Goal: Transaction & Acquisition: Book appointment/travel/reservation

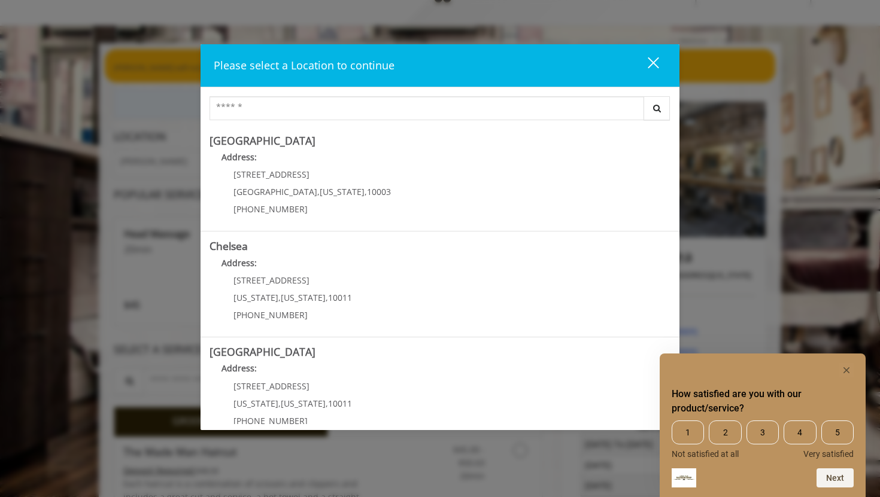
click at [647, 66] on div "close" at bounding box center [646, 65] width 24 height 18
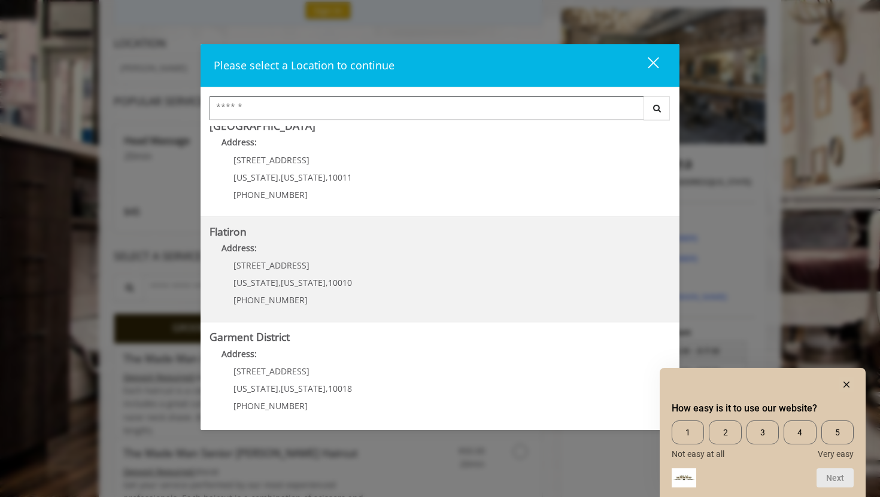
scroll to position [228, 0]
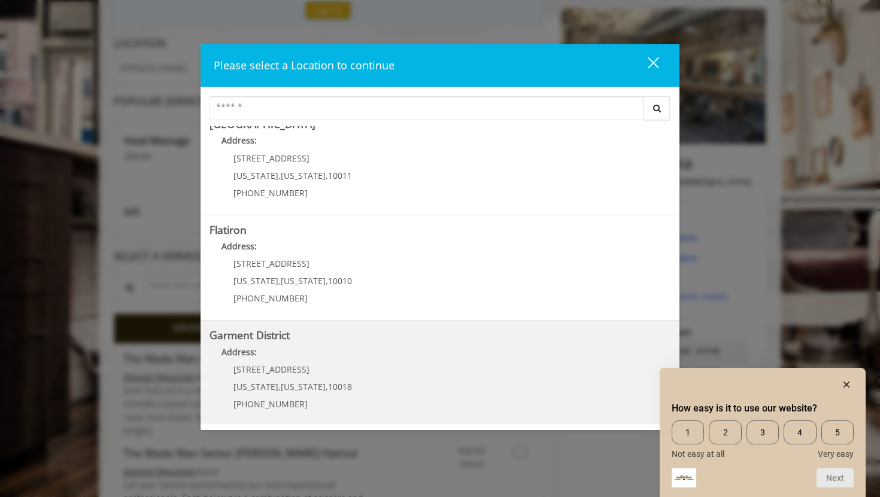
click at [364, 388] on District "Garment District Address: 1400 Broadway New York , New York , 10018 (212) 997-4…" at bounding box center [439, 373] width 461 height 87
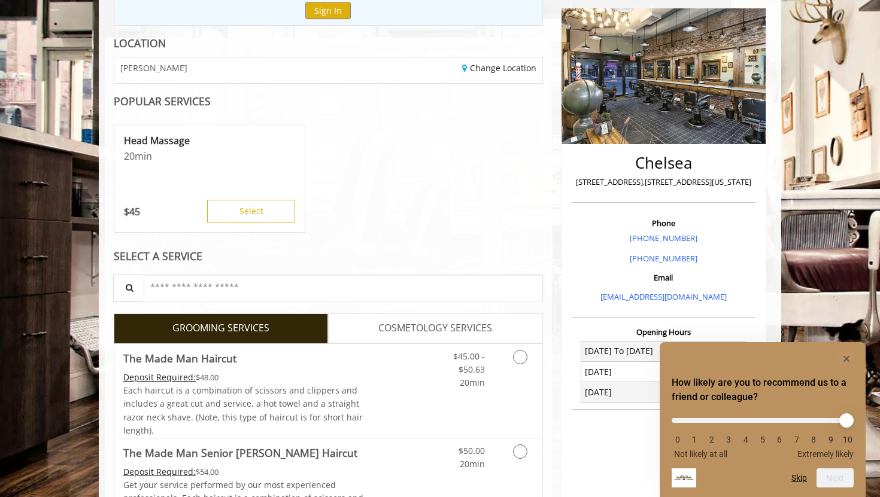
scroll to position [162, 0]
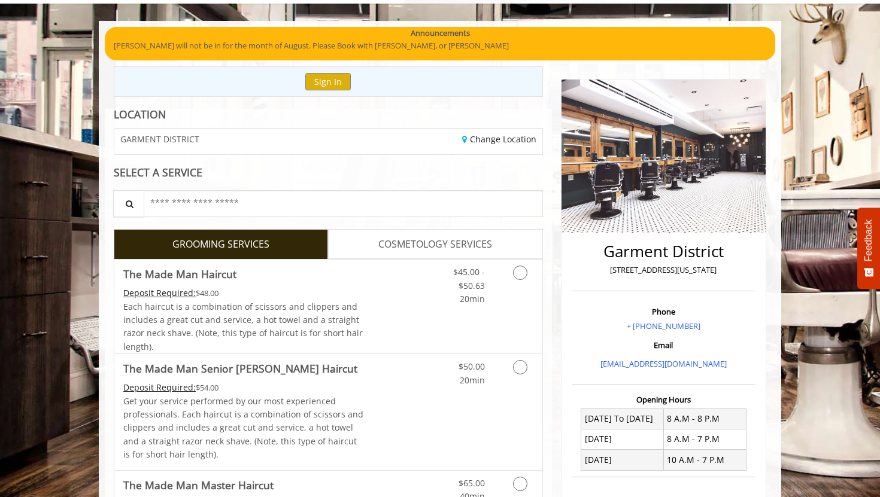
scroll to position [89, 0]
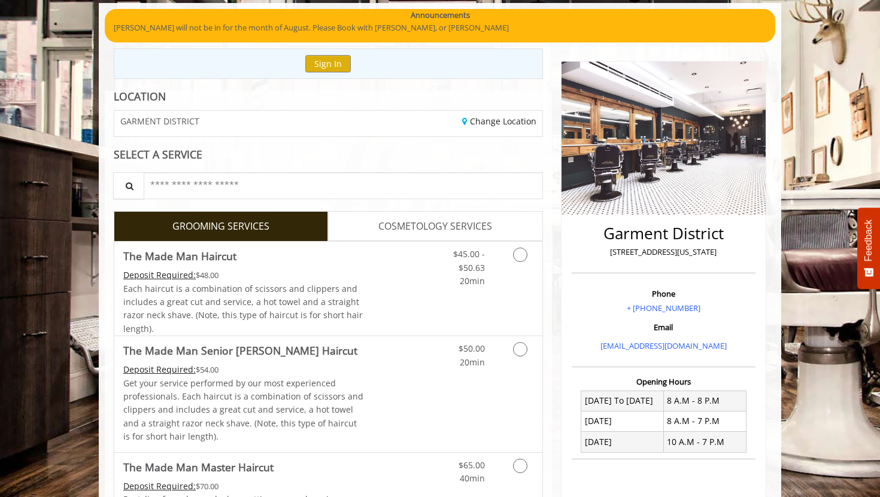
click at [392, 233] on span "COSMETOLOGY SERVICES" at bounding box center [435, 227] width 114 height 16
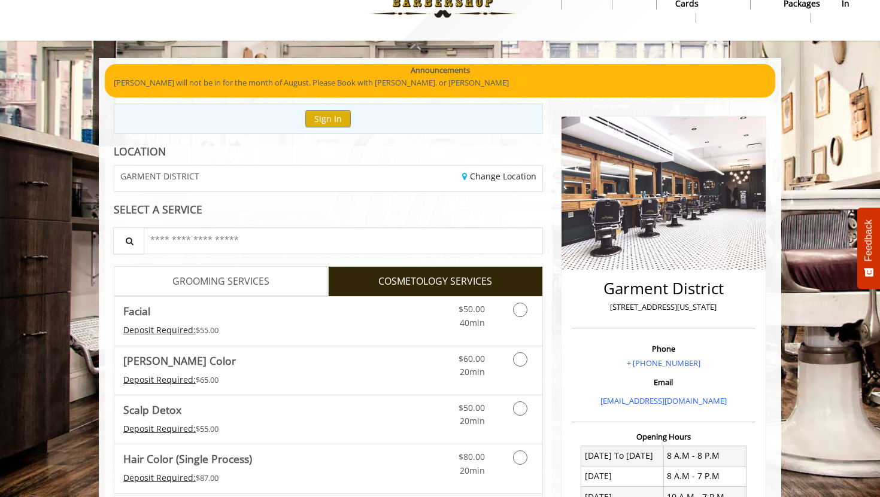
scroll to position [39, 0]
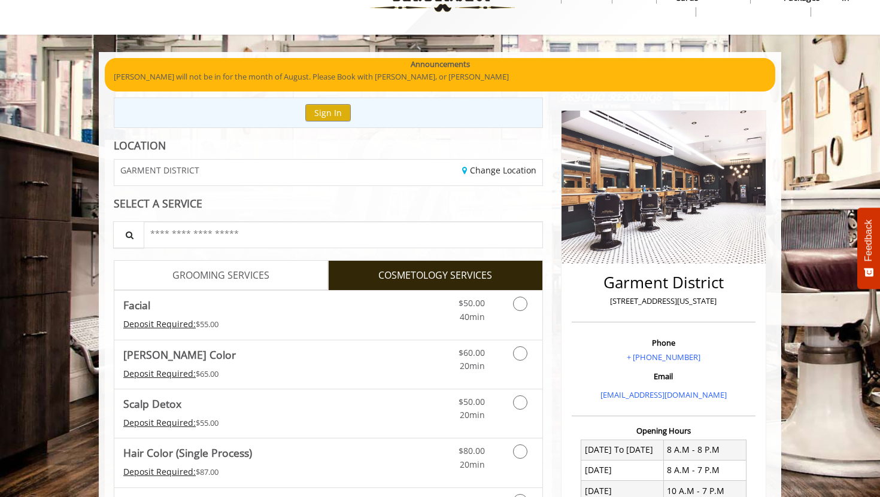
click at [248, 268] on span "GROOMING SERVICES" at bounding box center [220, 276] width 97 height 16
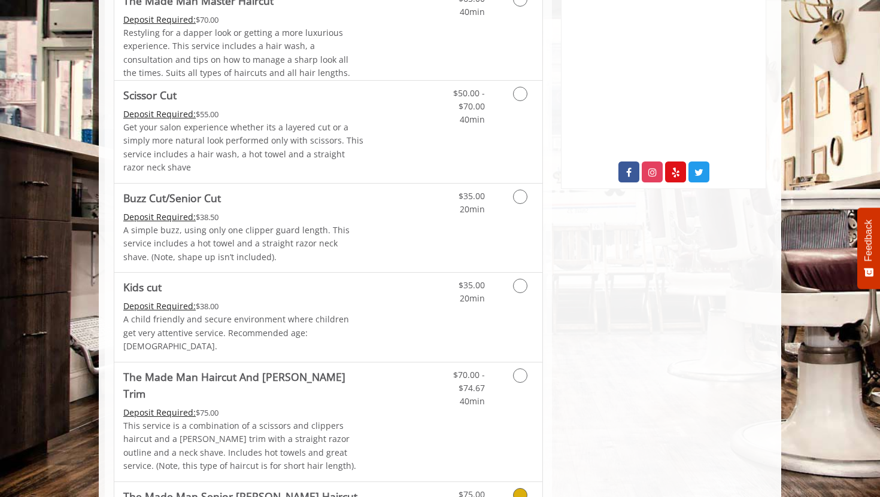
scroll to position [428, 0]
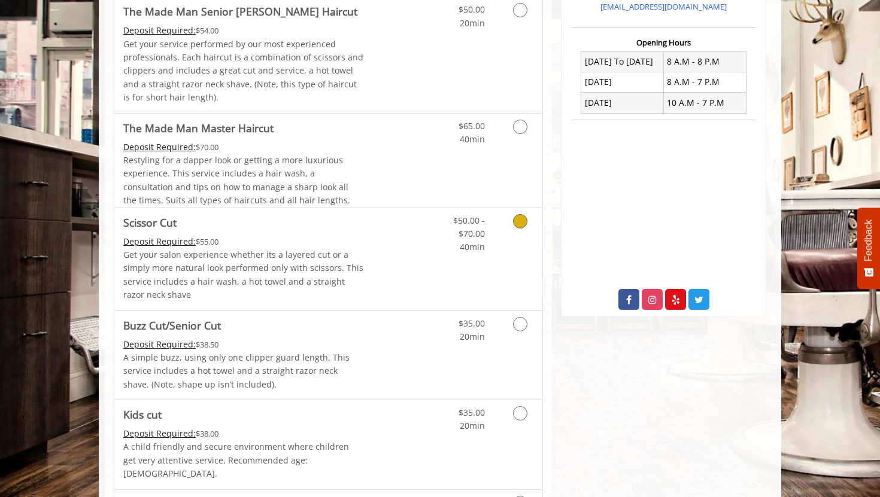
click at [464, 264] on div "$50.00 - $70.00 40min" at bounding box center [488, 259] width 107 height 102
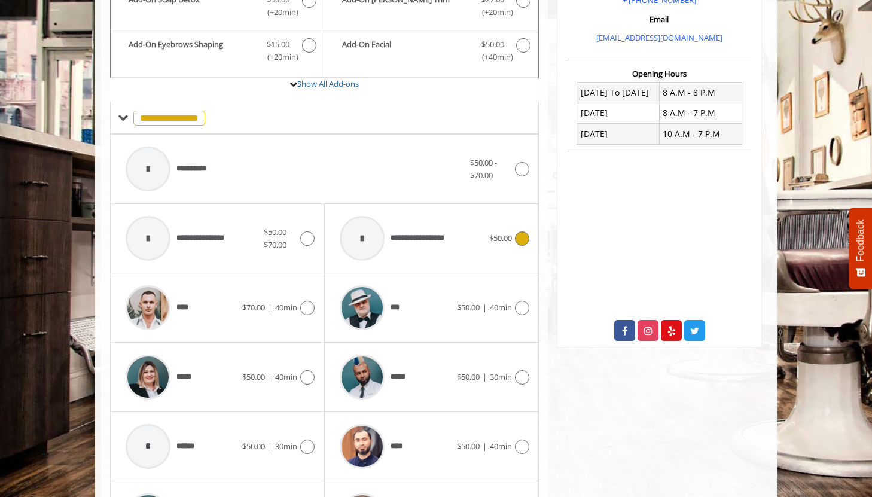
scroll to position [397, 0]
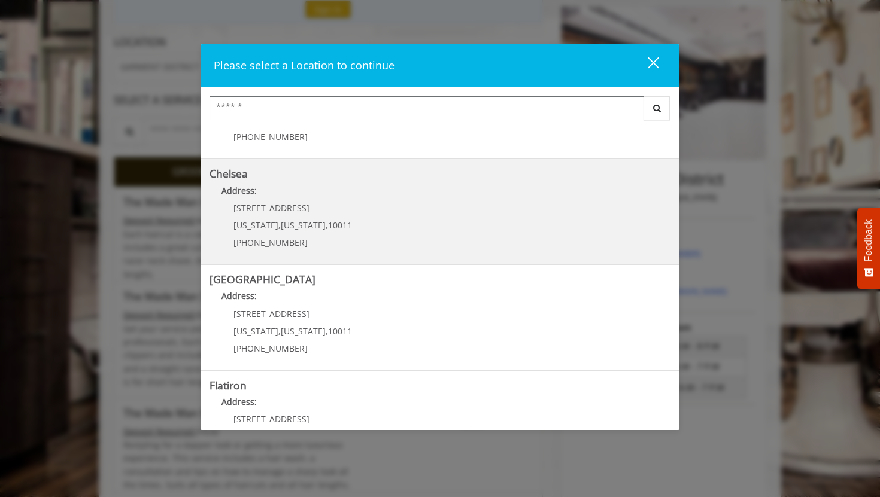
scroll to position [230, 0]
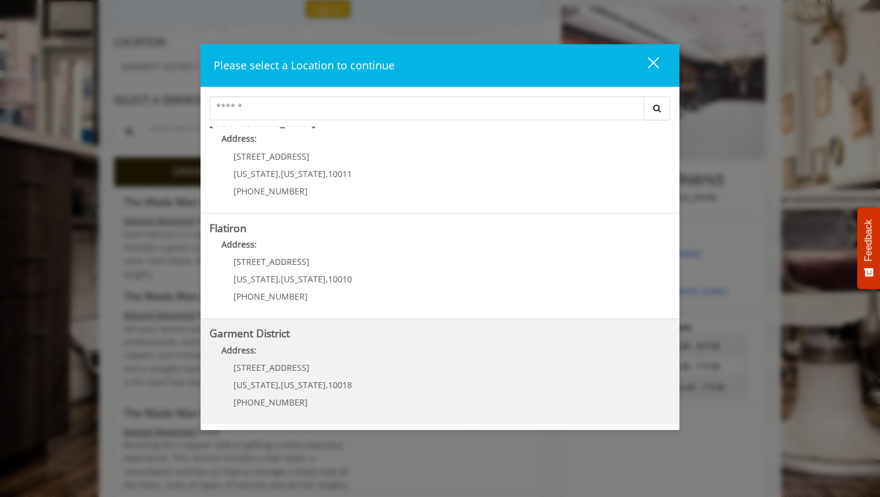
click at [377, 373] on District "Garment District Address: 1400 Broadway New York , New York , 10018 (212) 997-4…" at bounding box center [439, 371] width 461 height 87
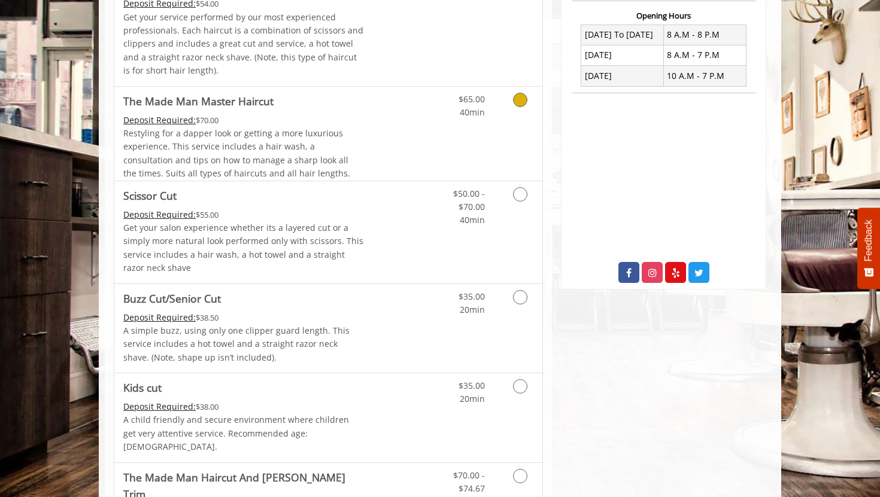
scroll to position [507, 0]
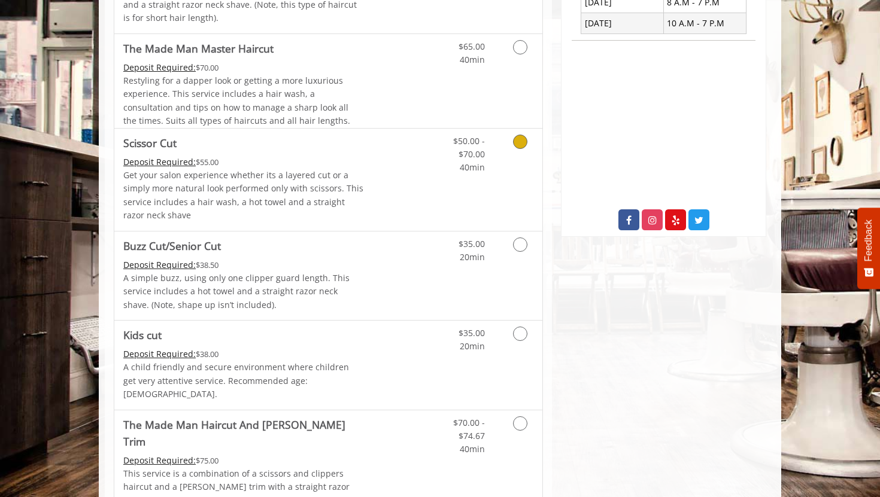
click at [401, 186] on link "Discounted Price" at bounding box center [399, 180] width 71 height 102
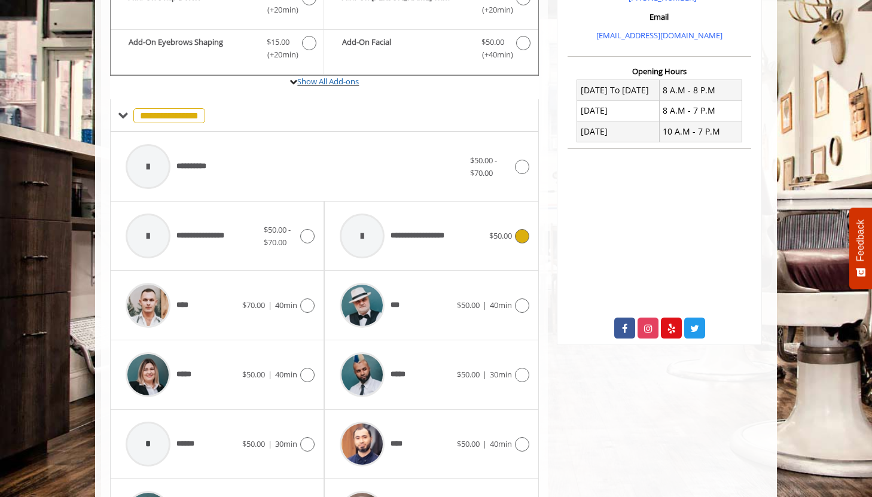
scroll to position [372, 0]
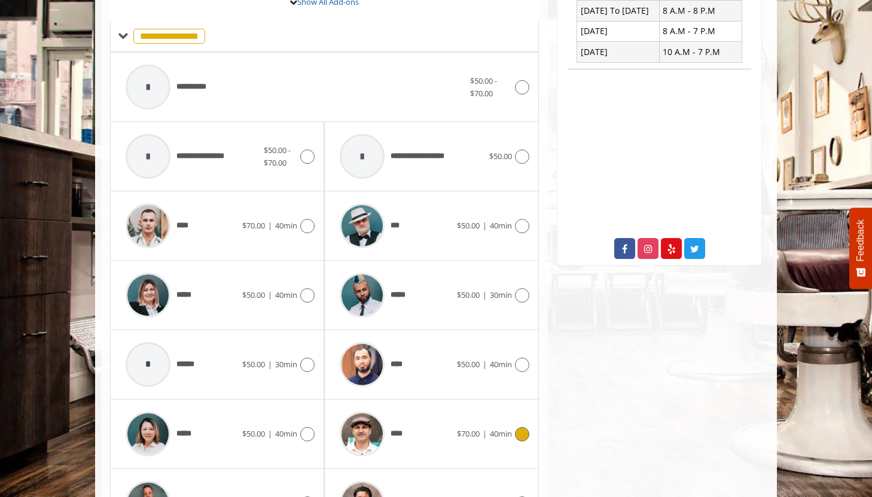
click at [448, 455] on div "****" at bounding box center [395, 434] width 123 height 57
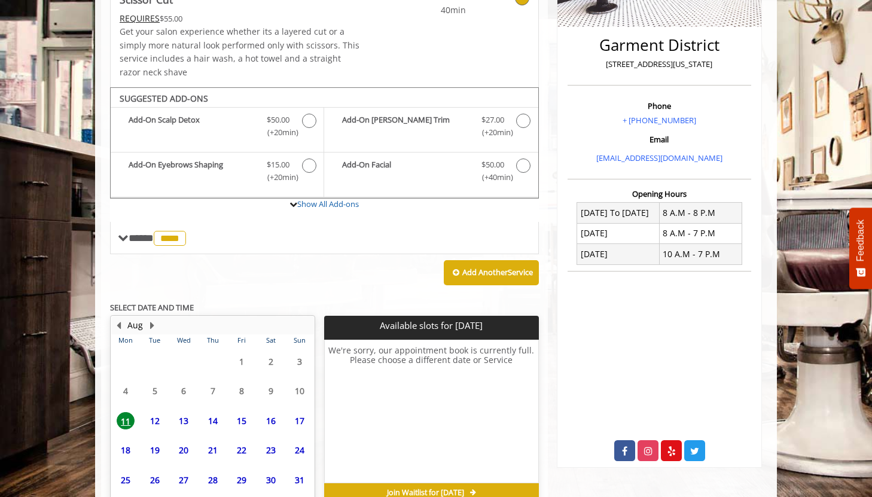
scroll to position [340, 0]
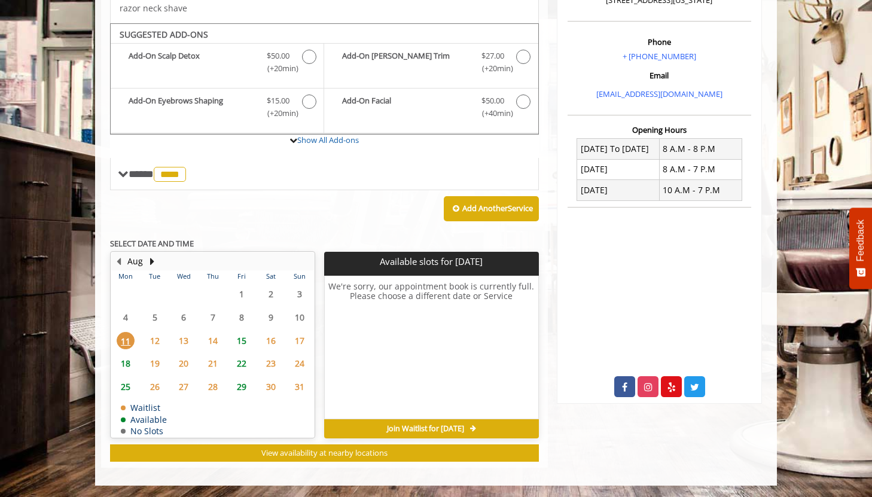
click at [212, 343] on span "14" at bounding box center [213, 340] width 18 height 17
